Goal: Information Seeking & Learning: Learn about a topic

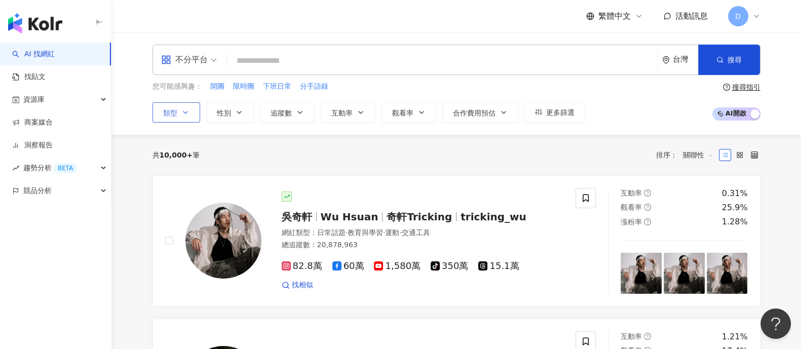
click at [181, 111] on icon "button" at bounding box center [185, 112] width 8 height 8
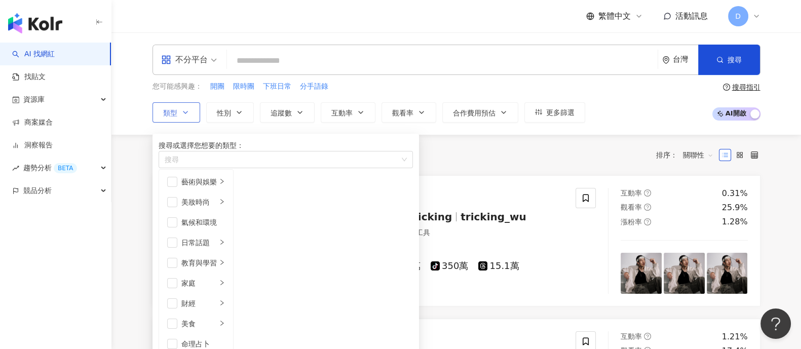
scroll to position [190, 0]
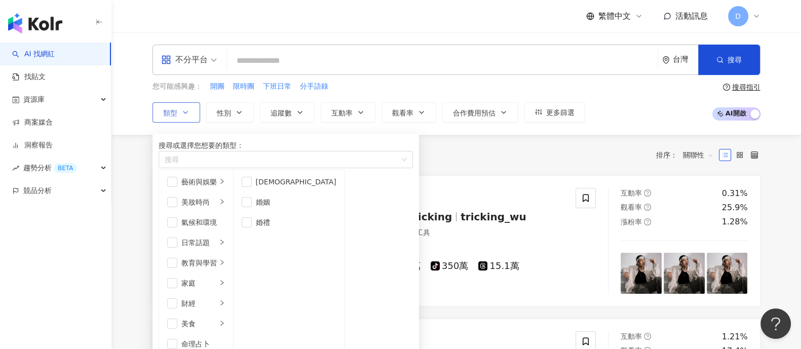
click at [252, 207] on span "button" at bounding box center [247, 202] width 10 height 10
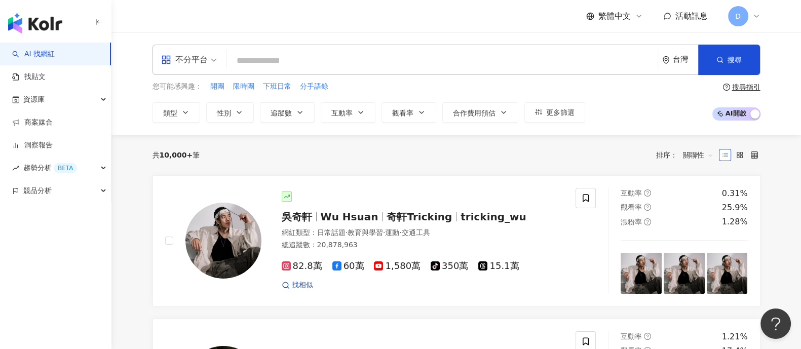
click at [462, 152] on div "共 10,000+ 筆 排序： 關聯性" at bounding box center [456, 155] width 608 height 16
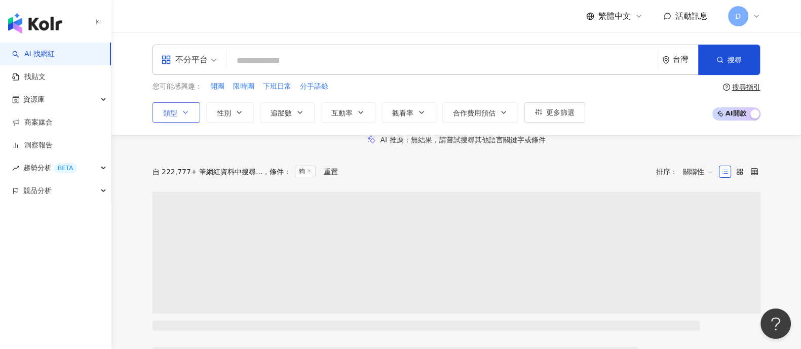
click at [191, 113] on button "類型" at bounding box center [176, 112] width 48 height 20
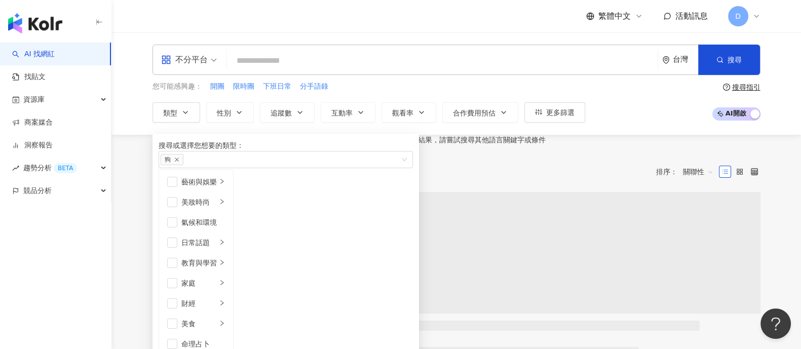
click at [204, 67] on div "不分平台" at bounding box center [184, 60] width 47 height 16
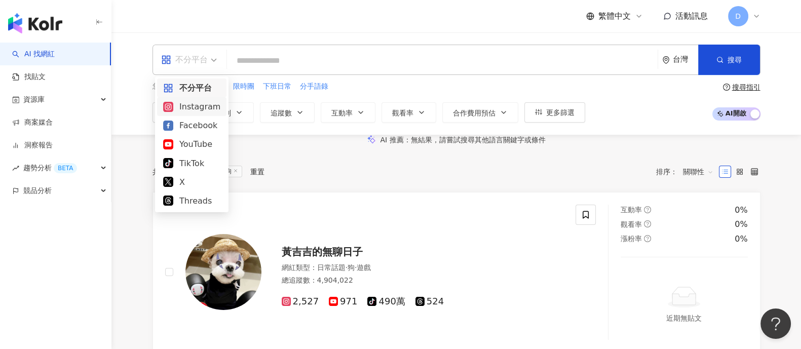
click at [198, 105] on div "Instagram" at bounding box center [191, 106] width 57 height 13
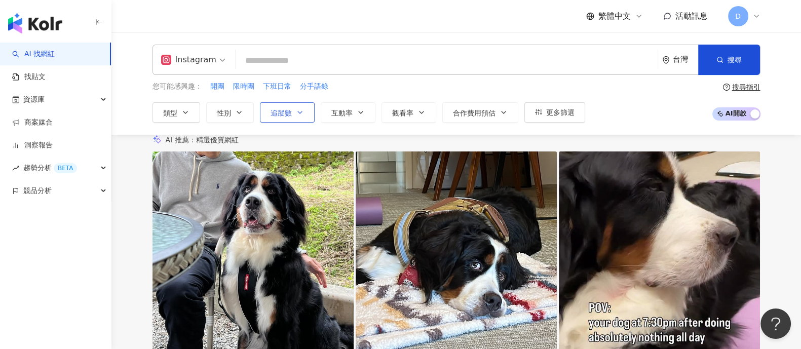
click at [273, 109] on span "追蹤數" at bounding box center [280, 113] width 21 height 8
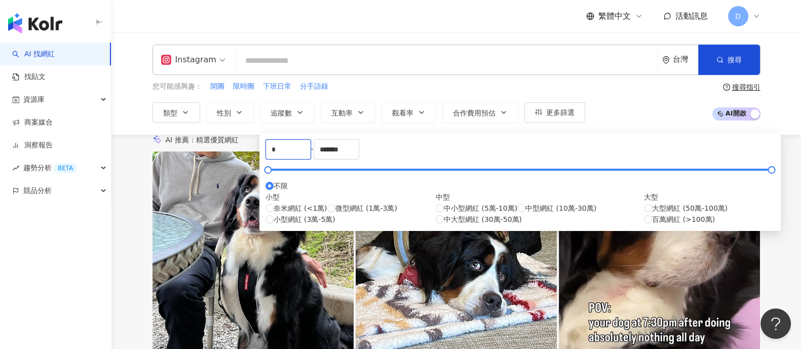
drag, startPoint x: 309, startPoint y: 159, endPoint x: 222, endPoint y: 152, distance: 87.4
type input "*****"
drag, startPoint x: 484, startPoint y: 152, endPoint x: 351, endPoint y: 150, distance: 132.7
click at [351, 150] on div "***** - ******* 不限 小型 奈米網紅 (<1萬) 微型網紅 (1萬-3萬) 小型網紅 (3萬-5萬) 中型 中小型網紅 (5萬-10萬) 中型…" at bounding box center [519, 182] width 509 height 86
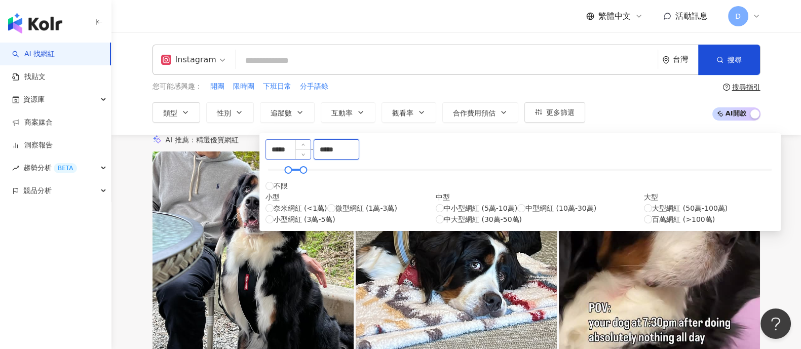
type input "*****"
click at [390, 41] on div "Instagram 台灣 搜尋 您可能感興趣： 開團 限時團 下班日常 分手語錄 類型 性別 追蹤數 互動率 觀看率 合作費用預估 更多篩選 ***** - …" at bounding box center [455, 83] width 689 height 102
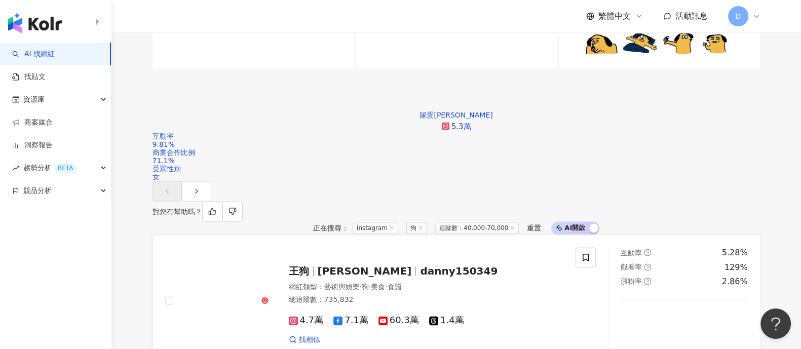
scroll to position [1898, 0]
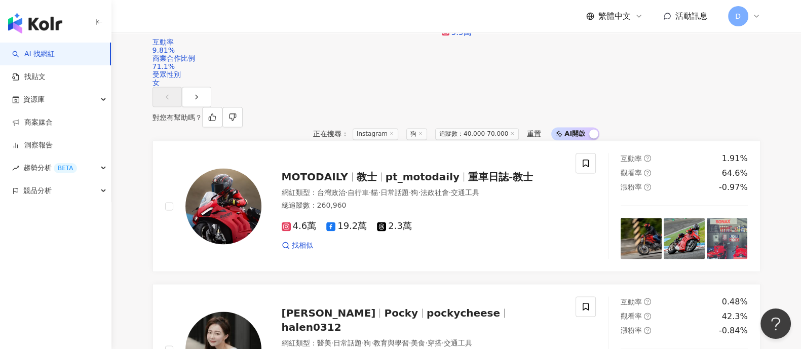
scroll to position [2007, 0]
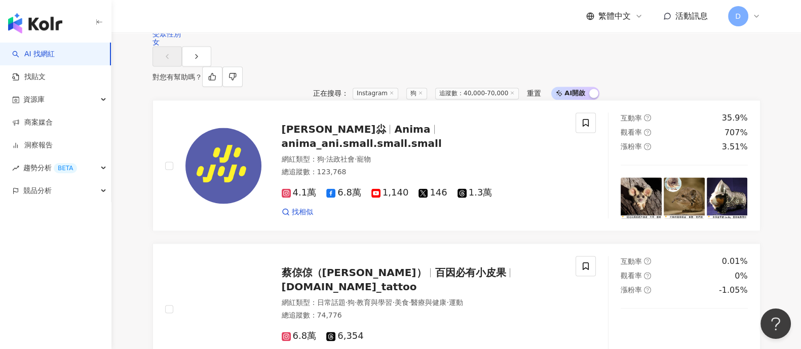
scroll to position [1881, 0]
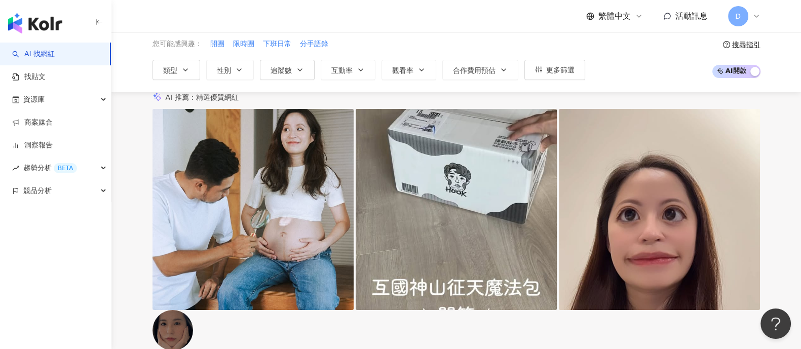
scroll to position [0, 0]
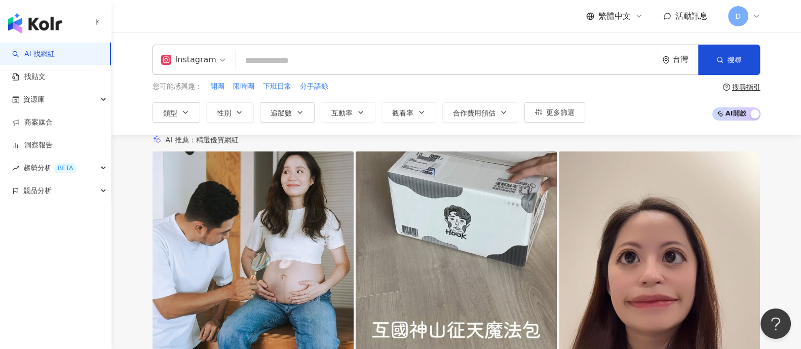
click at [676, 60] on div "台灣" at bounding box center [684, 59] width 25 height 9
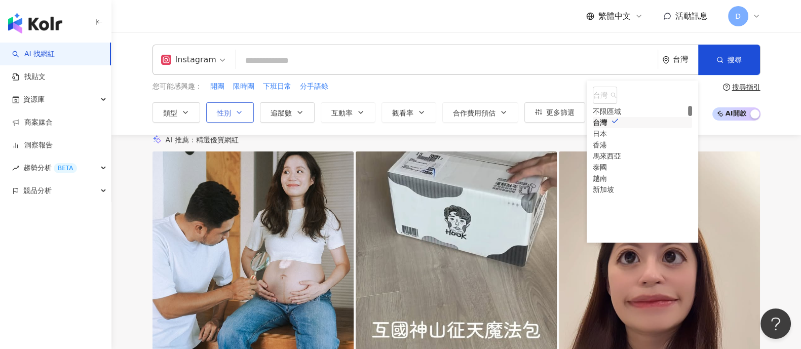
click at [243, 115] on button "性別" at bounding box center [230, 112] width 48 height 20
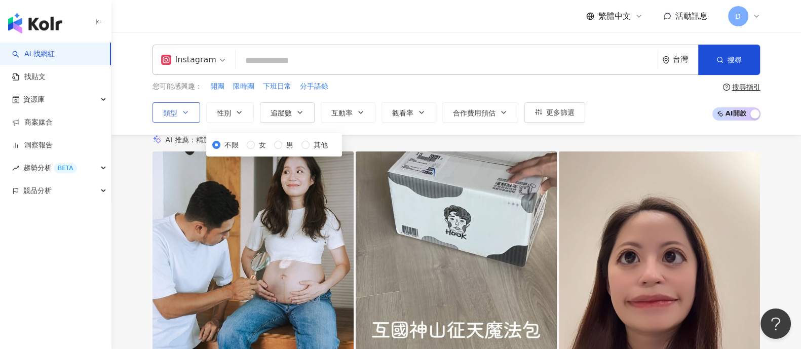
click at [192, 114] on button "類型" at bounding box center [176, 112] width 48 height 20
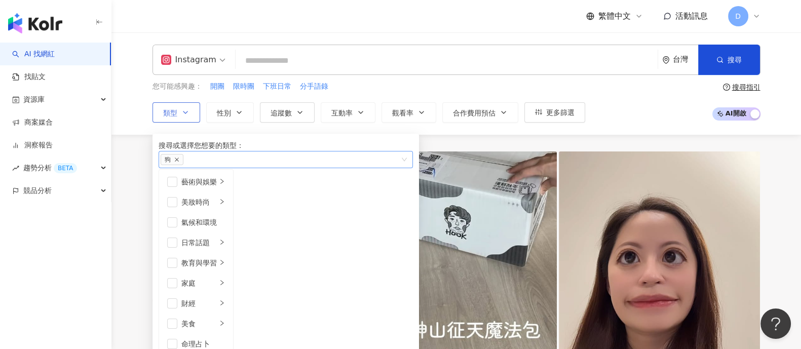
click at [179, 162] on icon "close" at bounding box center [176, 159] width 5 height 5
click at [204, 187] on div "藝術與娛樂" at bounding box center [198, 181] width 35 height 11
click at [208, 212] on li "美妝時尚" at bounding box center [196, 202] width 70 height 20
click at [217, 248] on div "日常話題" at bounding box center [198, 242] width 35 height 11
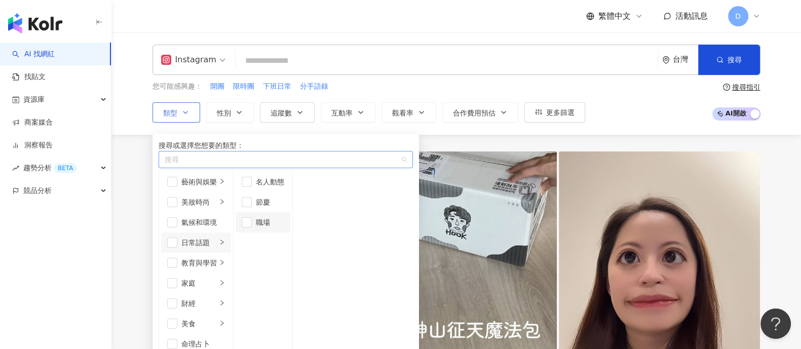
scroll to position [63, 0]
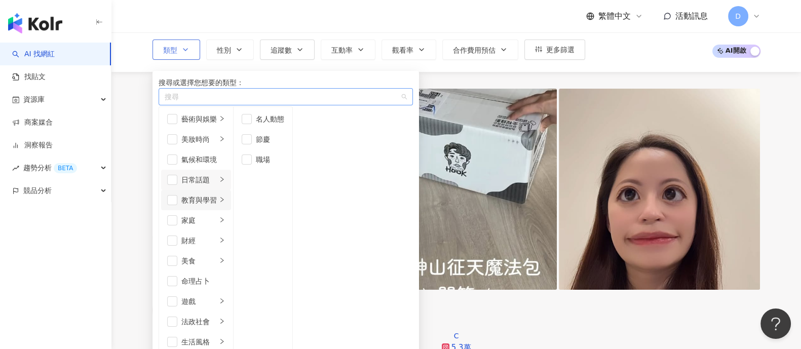
click at [217, 206] on div "教育與學習" at bounding box center [198, 199] width 35 height 11
click at [217, 215] on div "家庭" at bounding box center [198, 220] width 35 height 11
click at [217, 235] on div "財經" at bounding box center [198, 240] width 35 height 11
click at [230, 251] on li "美食" at bounding box center [196, 261] width 70 height 20
click at [225, 271] on li "命理占卜" at bounding box center [196, 281] width 70 height 20
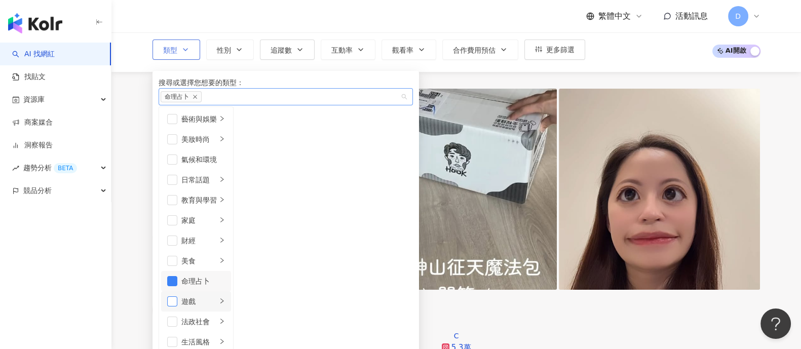
scroll to position [126, 0]
click at [170, 276] on span "button" at bounding box center [172, 281] width 10 height 10
click at [199, 296] on div "遊戲" at bounding box center [198, 301] width 35 height 11
click at [213, 316] on div "法政社會" at bounding box center [198, 321] width 35 height 11
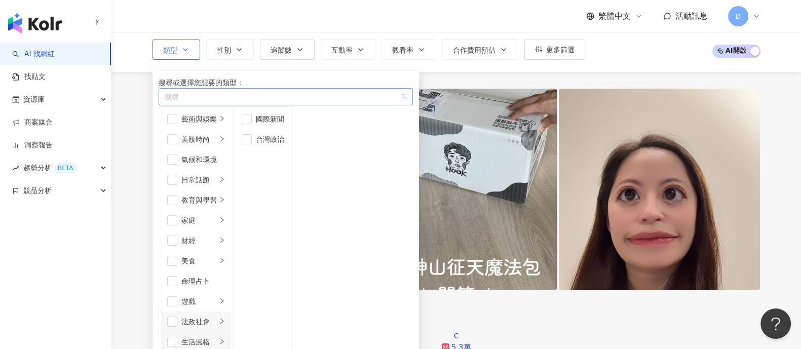
click at [217, 336] on div "生活風格" at bounding box center [198, 341] width 35 height 11
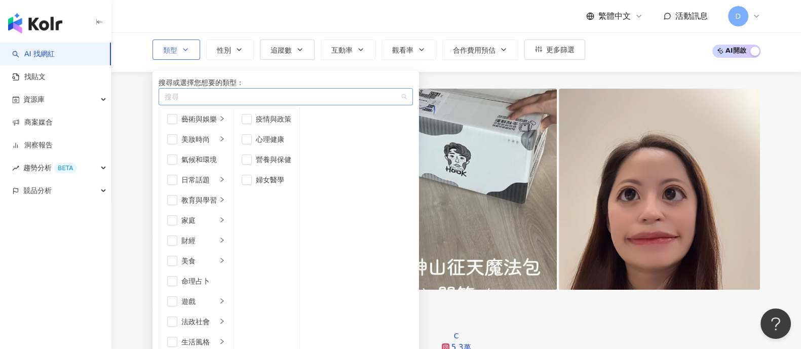
scroll to position [0, 0]
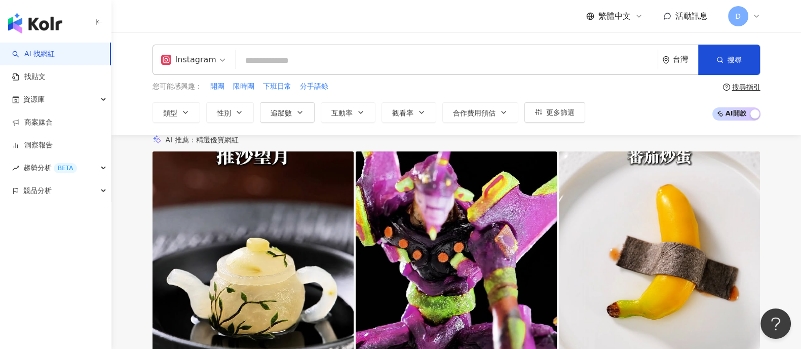
click at [259, 60] on input "search" at bounding box center [446, 60] width 414 height 19
click at [257, 54] on input "search" at bounding box center [446, 60] width 414 height 19
click at [313, 55] on input "search" at bounding box center [446, 60] width 414 height 19
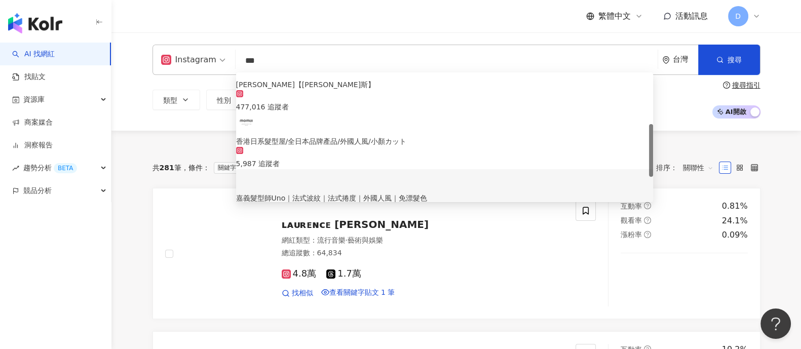
scroll to position [189, 0]
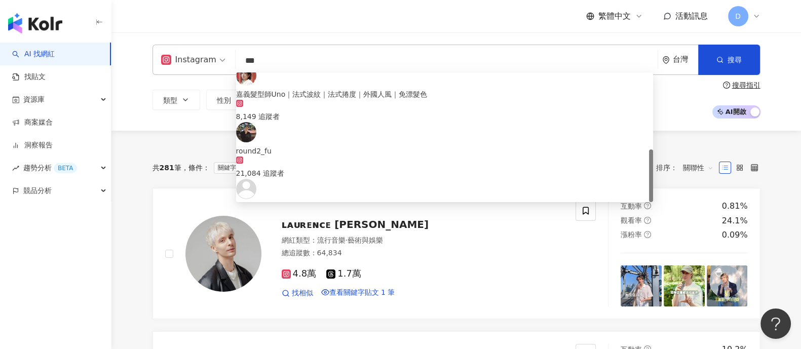
click at [190, 141] on div "AI 推薦 ： 無結果，請嘗試搜尋其他語言關鍵字或條件" at bounding box center [456, 136] width 648 height 11
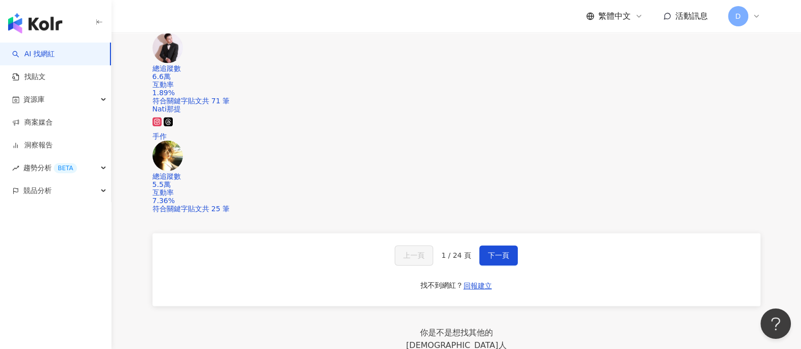
scroll to position [1914, 0]
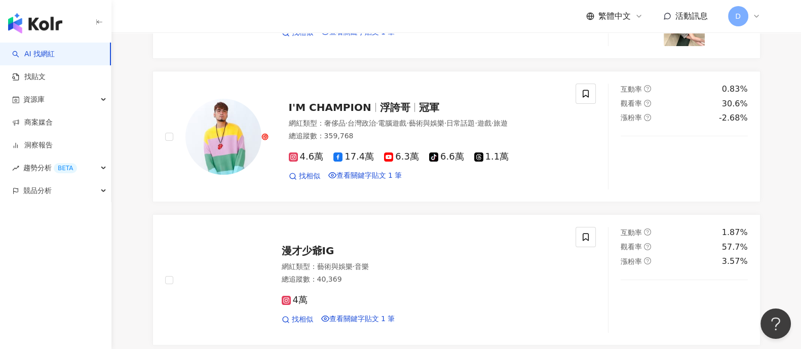
scroll to position [0, 0]
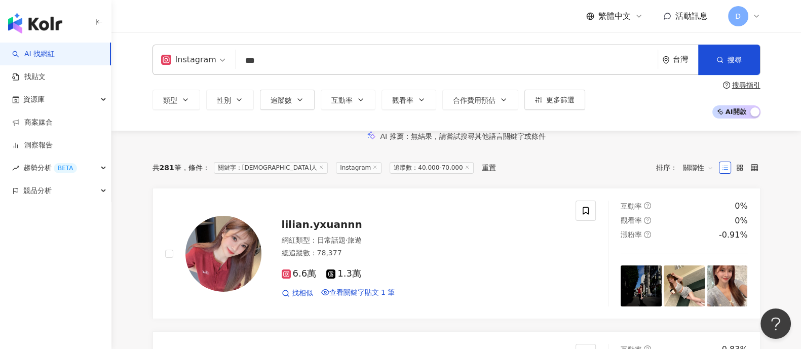
click at [280, 68] on input "***" at bounding box center [446, 60] width 414 height 19
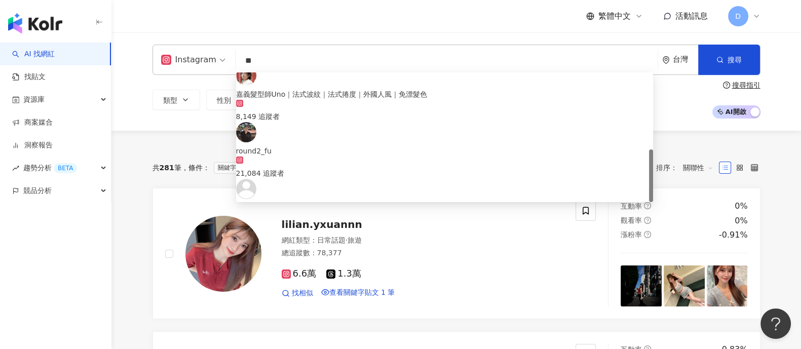
type input "*"
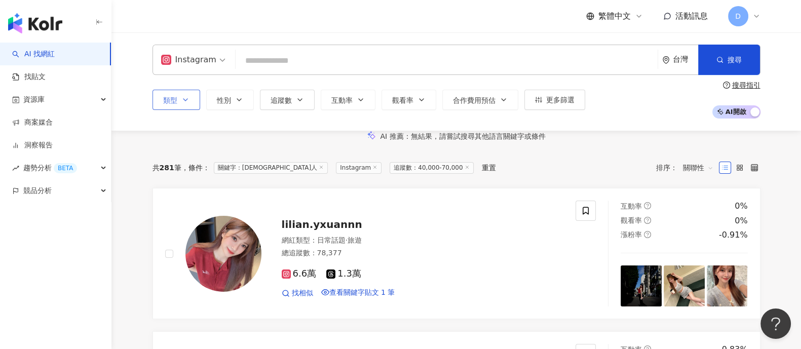
click at [169, 99] on span "類型" at bounding box center [170, 100] width 14 height 8
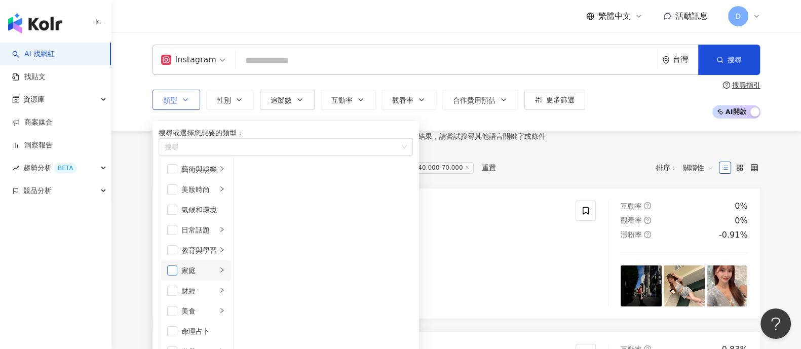
click at [175, 275] on span "button" at bounding box center [172, 270] width 10 height 10
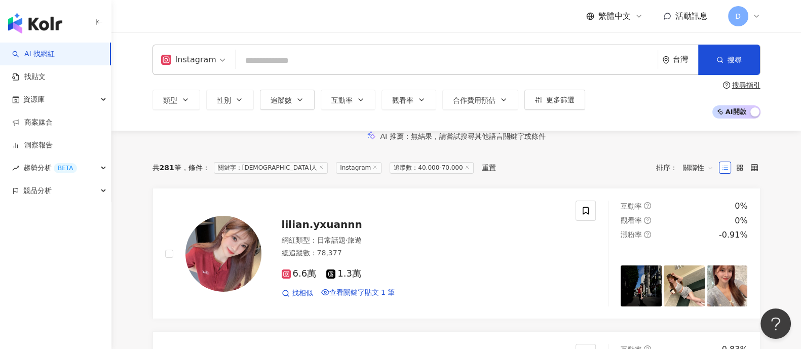
click at [226, 26] on div "繁體中文 活動訊息 D" at bounding box center [456, 16] width 608 height 32
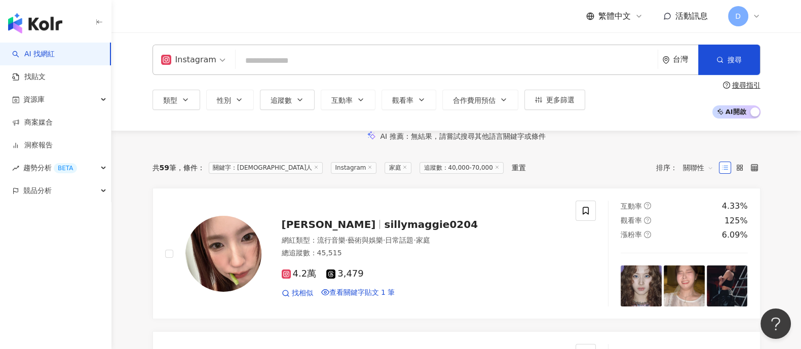
click at [313, 170] on icon at bounding box center [315, 167] width 5 height 5
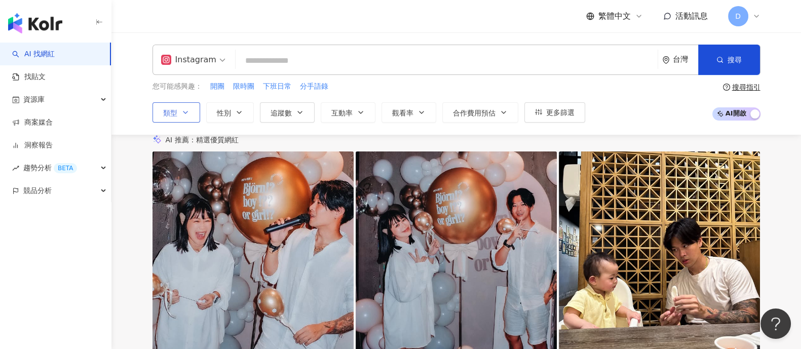
click at [186, 118] on button "類型" at bounding box center [176, 112] width 48 height 20
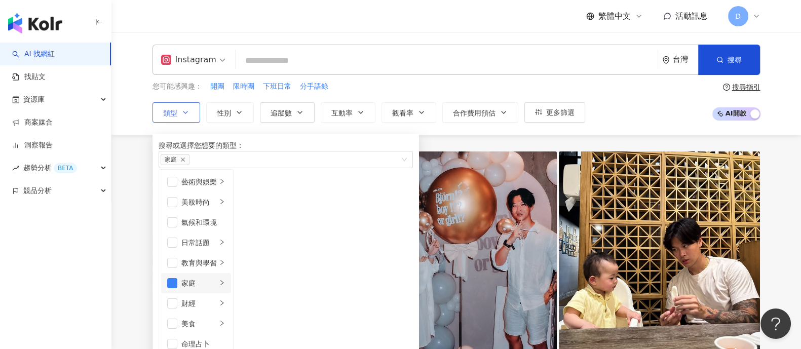
click at [217, 289] on div "家庭" at bounding box center [198, 282] width 35 height 11
click at [506, 145] on div "AI 推薦 ： 精選優質網紅" at bounding box center [456, 140] width 608 height 11
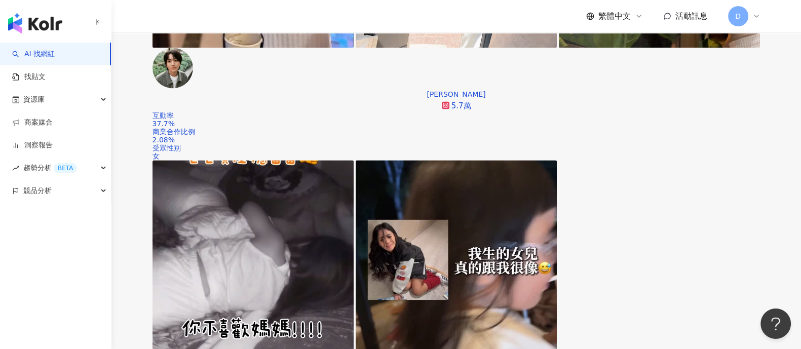
scroll to position [1962, 0]
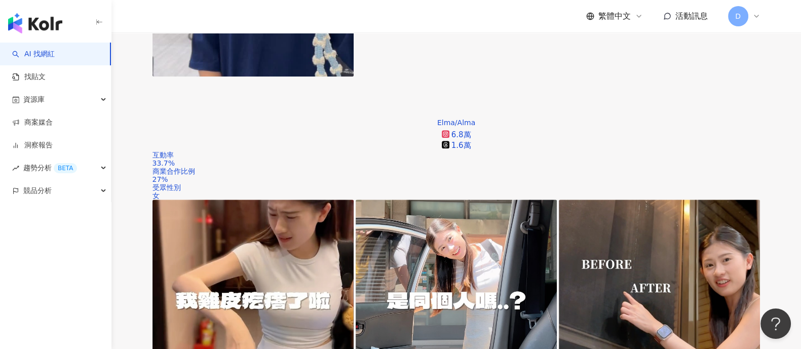
scroll to position [1582, 0]
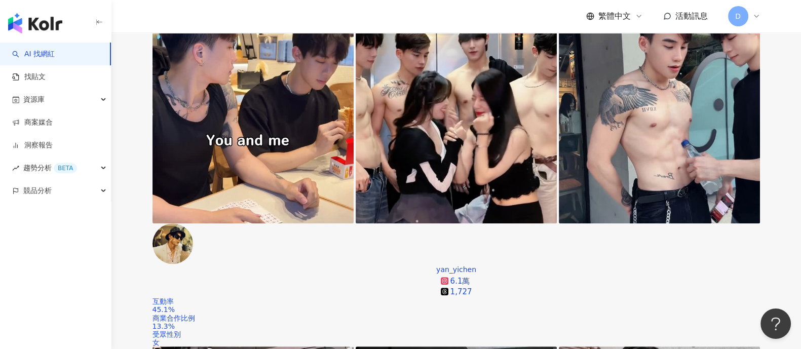
scroll to position [0, 0]
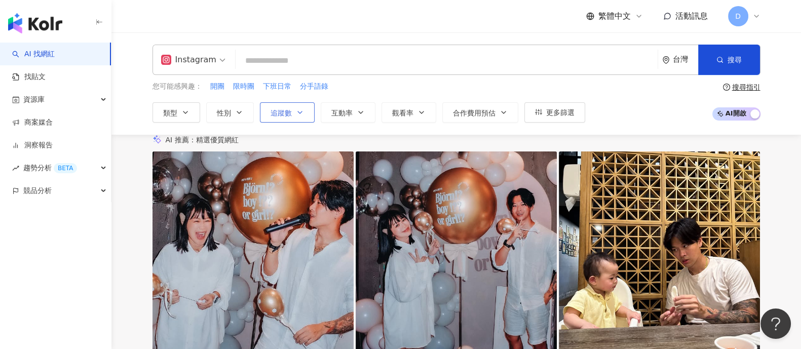
click at [291, 112] on button "追蹤數" at bounding box center [287, 112] width 55 height 20
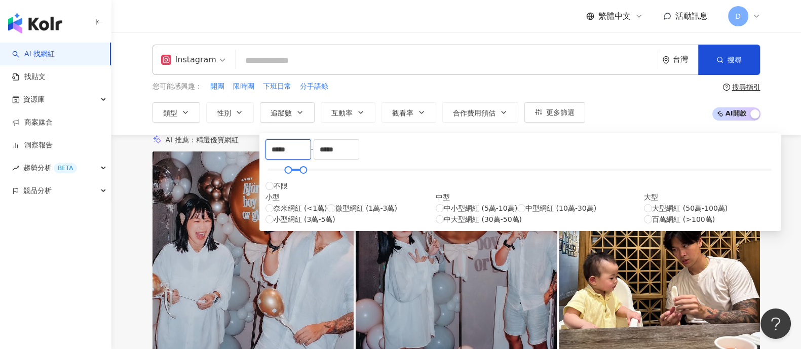
drag, startPoint x: 282, startPoint y: 154, endPoint x: 269, endPoint y: 154, distance: 12.2
click at [269, 154] on div "***** - ***** 不限 小型 奈米網紅 (<1萬) 微型網紅 (1萬-3萬) 小型網紅 (3萬-5萬) 中型 中小型網紅 (5萬-10萬) 中型網紅…" at bounding box center [519, 182] width 509 height 86
type input "*****"
click at [615, 145] on div "AI 推薦 ： 精選優質網紅" at bounding box center [456, 140] width 608 height 11
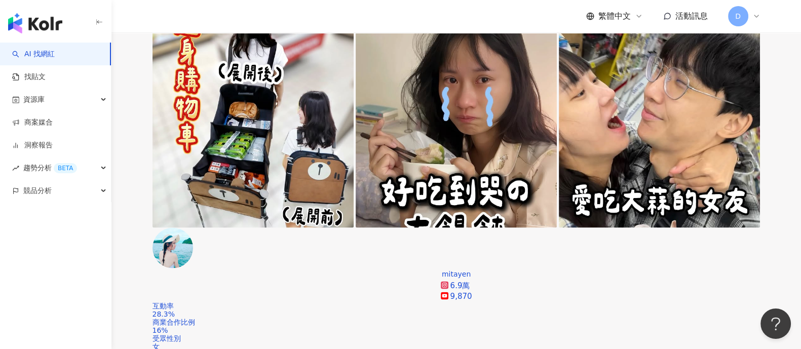
scroll to position [1955, 0]
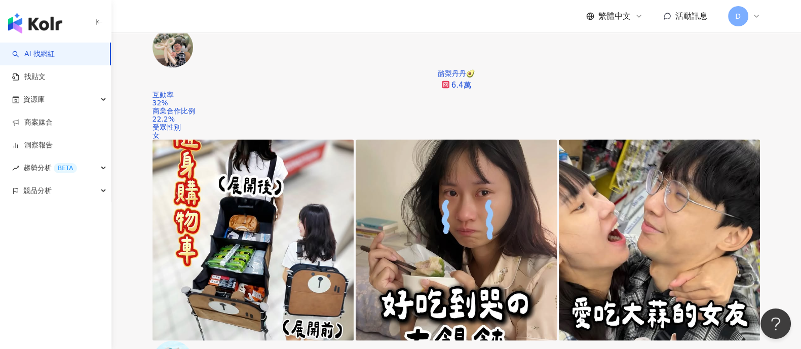
scroll to position [1962, 0]
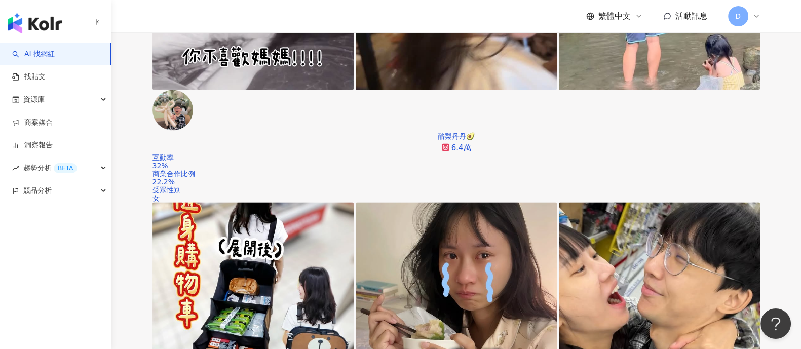
scroll to position [1898, 0]
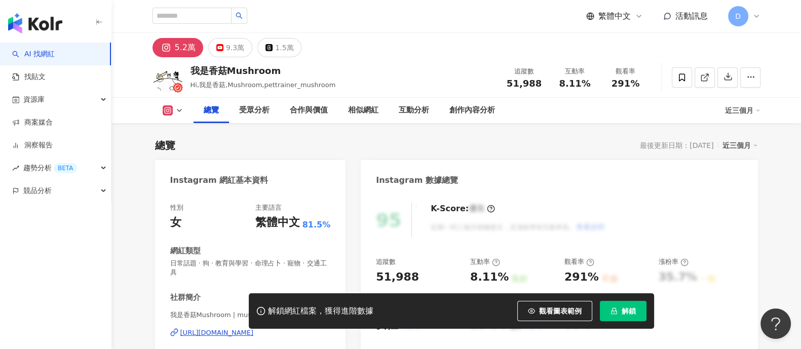
scroll to position [63, 0]
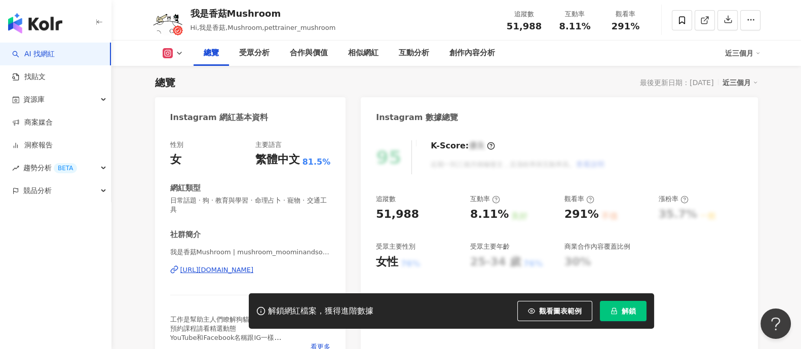
click at [221, 272] on div "https://www.instagram.com/mushroom_moominandsommer/" at bounding box center [216, 269] width 73 height 9
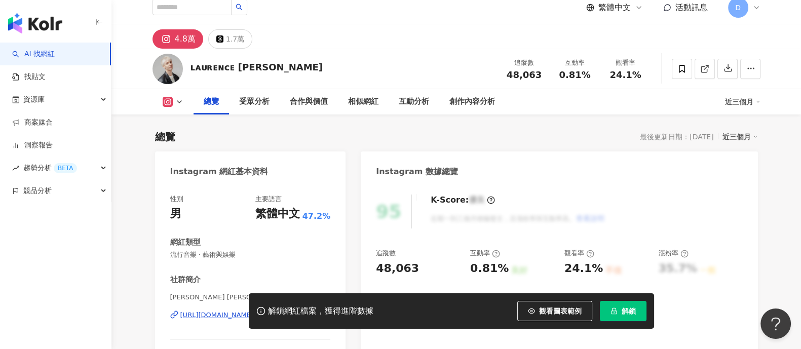
scroll to position [126, 0]
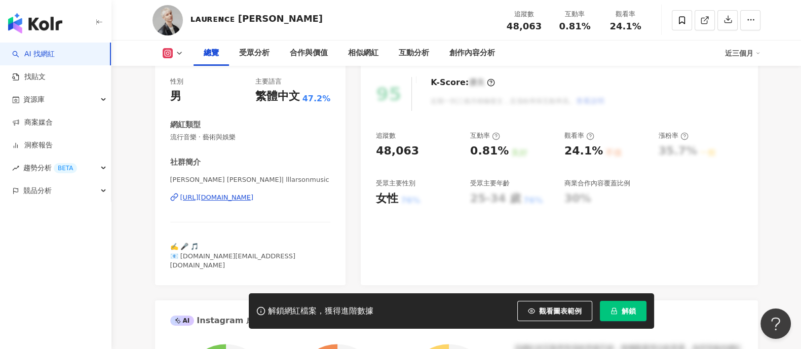
click at [243, 199] on div "https://www.instagram.com/lllarsonmusic/" at bounding box center [216, 197] width 73 height 9
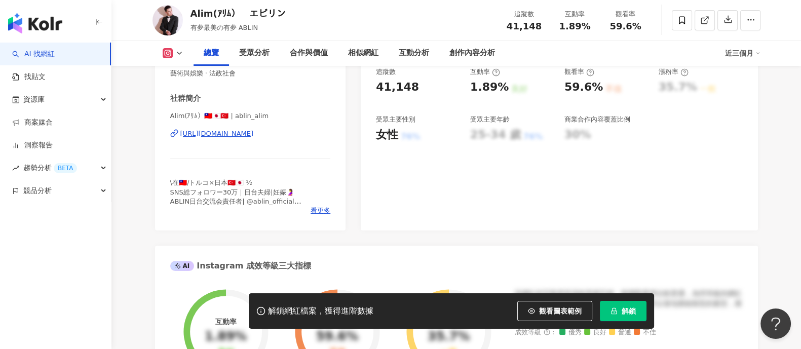
click at [233, 133] on div "https://www.instagram.com/ablin_alim/" at bounding box center [216, 133] width 73 height 9
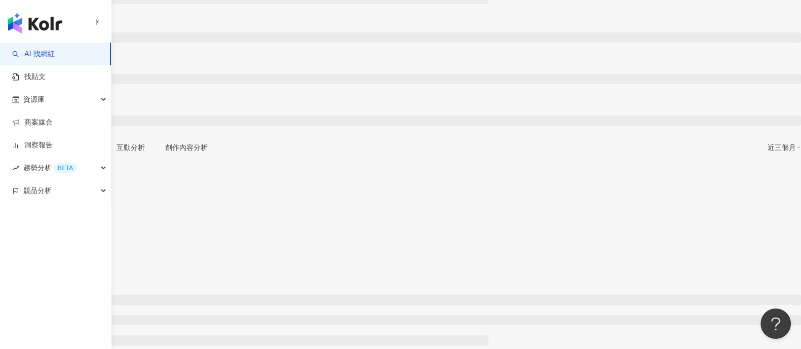
scroll to position [126, 0]
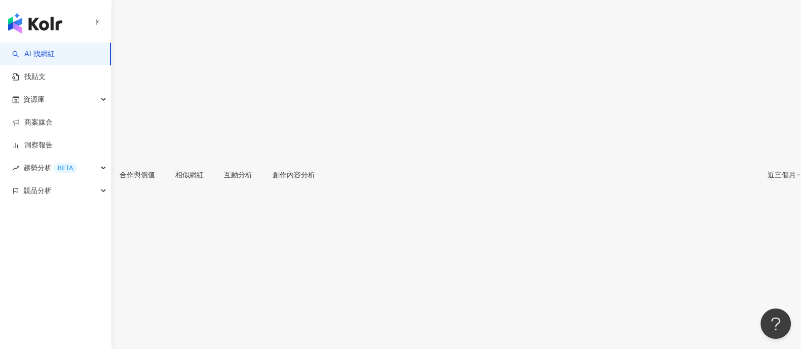
click at [89, 316] on div "[URL][DOMAIN_NAME]" at bounding box center [49, 320] width 79 height 8
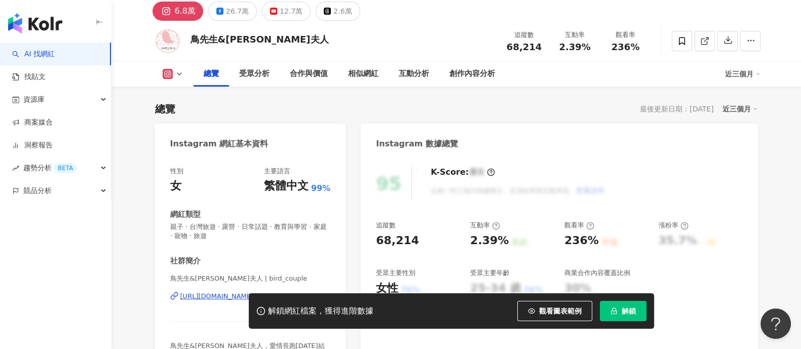
scroll to position [63, 0]
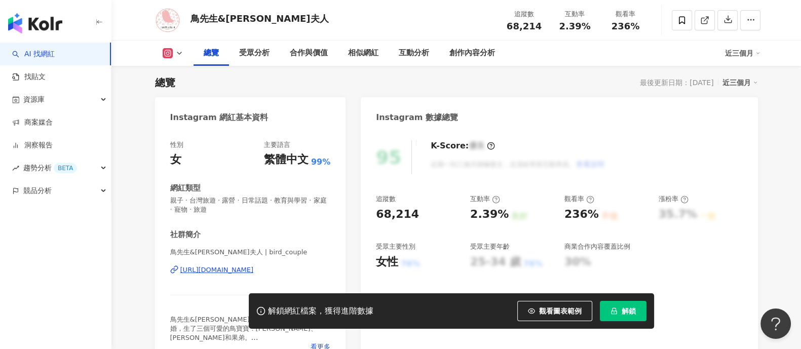
click at [245, 272] on div "[URL][DOMAIN_NAME]" at bounding box center [216, 269] width 73 height 9
drag, startPoint x: 793, startPoint y: 147, endPoint x: 782, endPoint y: 155, distance: 14.1
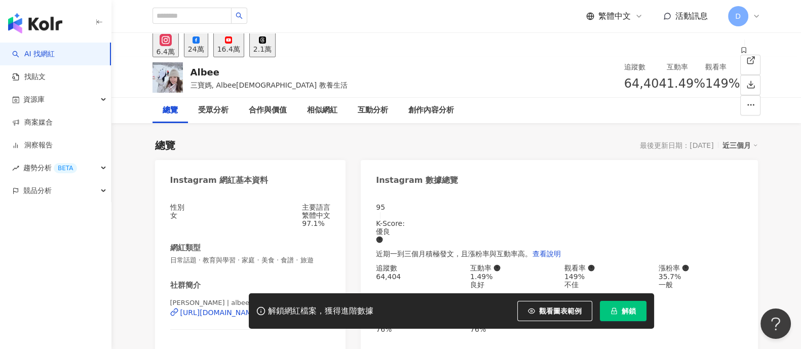
scroll to position [190, 0]
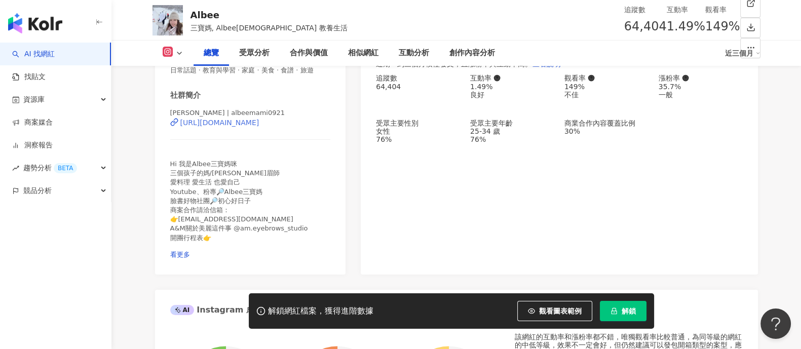
click at [240, 127] on div "https://www.instagram.com/albeemami0921/" at bounding box center [219, 122] width 79 height 8
